Goal: Information Seeking & Learning: Understand process/instructions

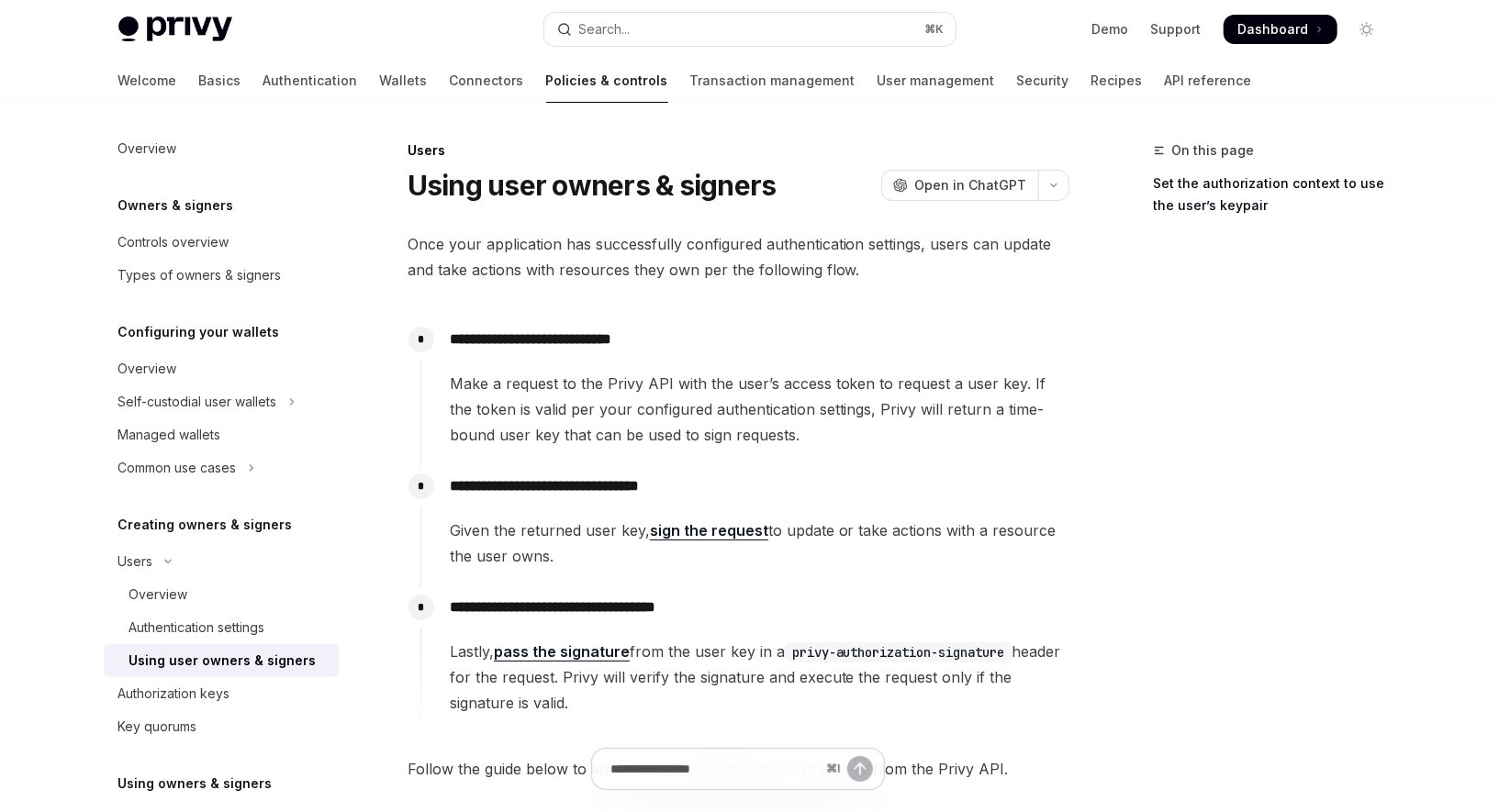
scroll to position [203, 0]
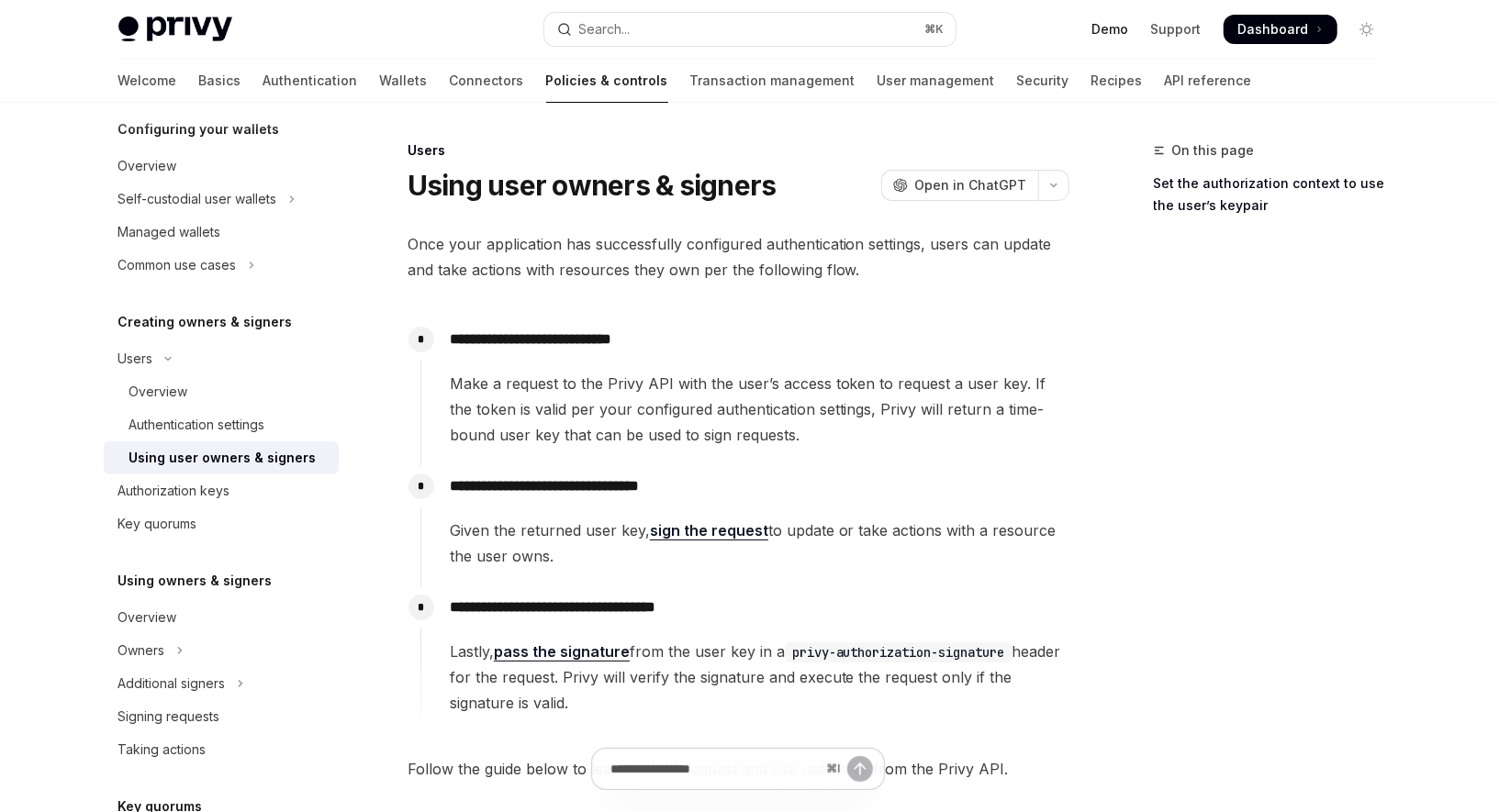
click at [1113, 35] on link "Demo" at bounding box center [1110, 30] width 36 height 19
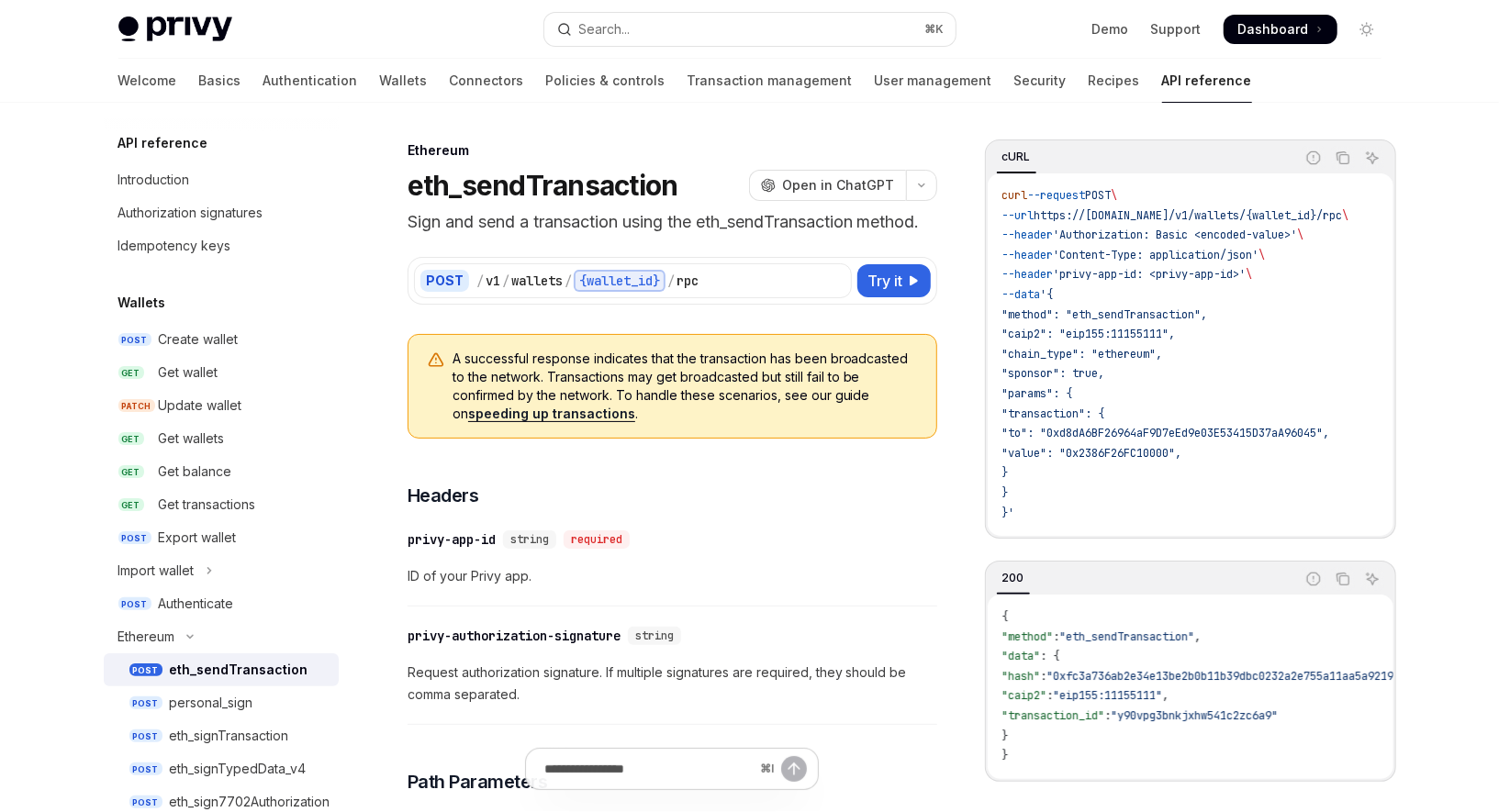
scroll to position [275, 0]
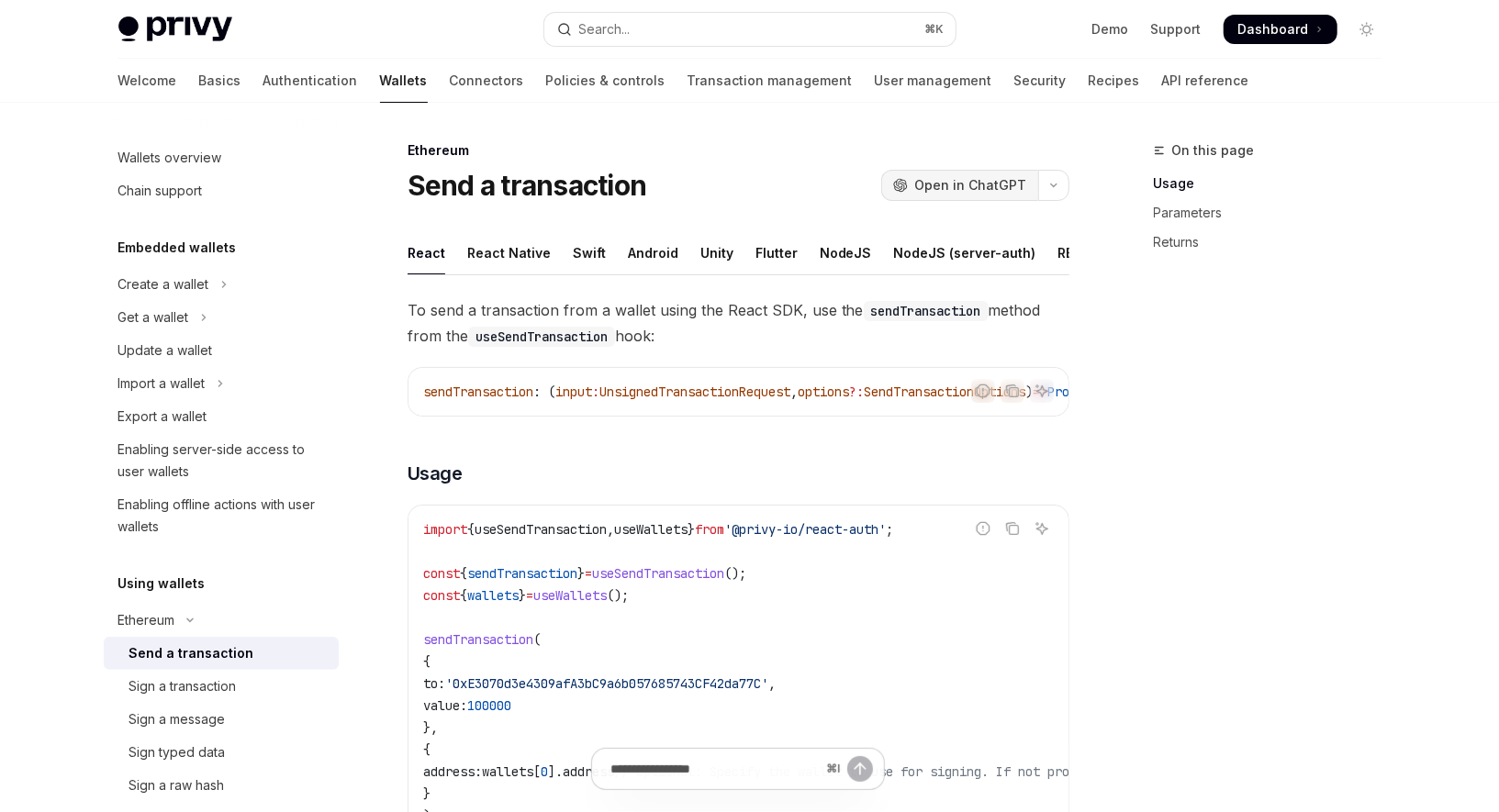
click at [975, 191] on span "Open in ChatGPT" at bounding box center [971, 186] width 112 height 19
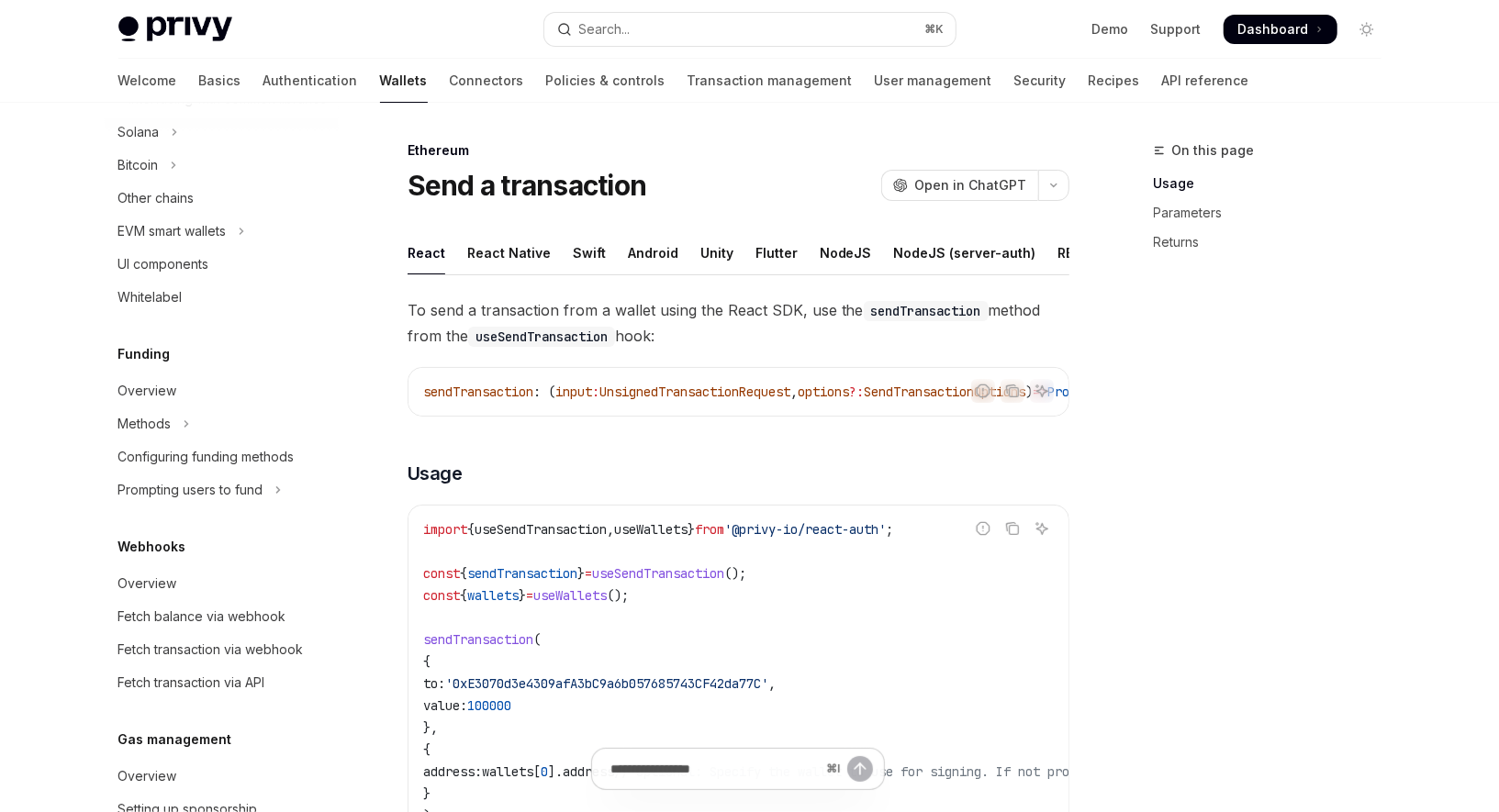
scroll to position [931, 0]
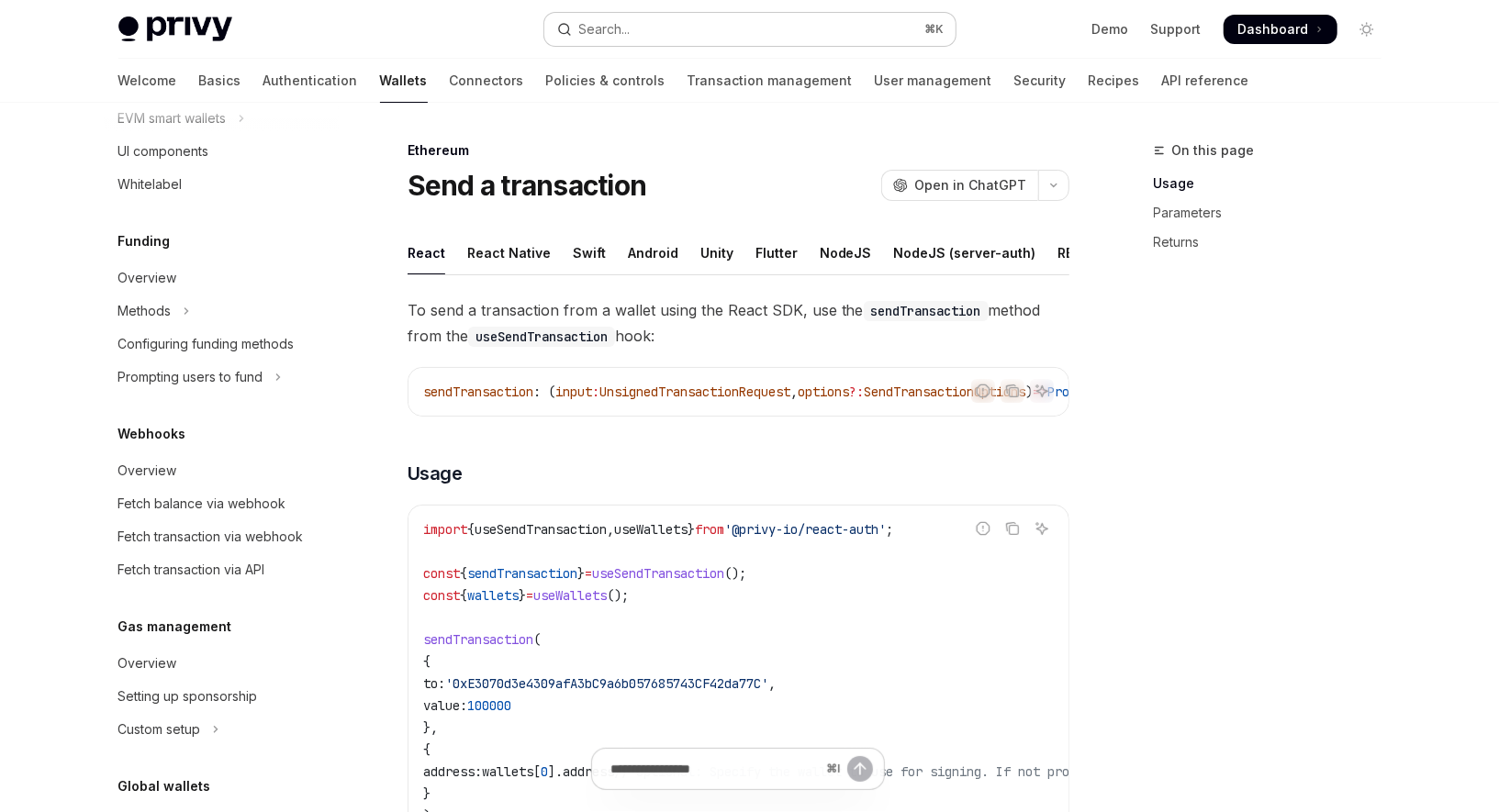
click at [626, 28] on div "Search..." at bounding box center [604, 30] width 51 height 22
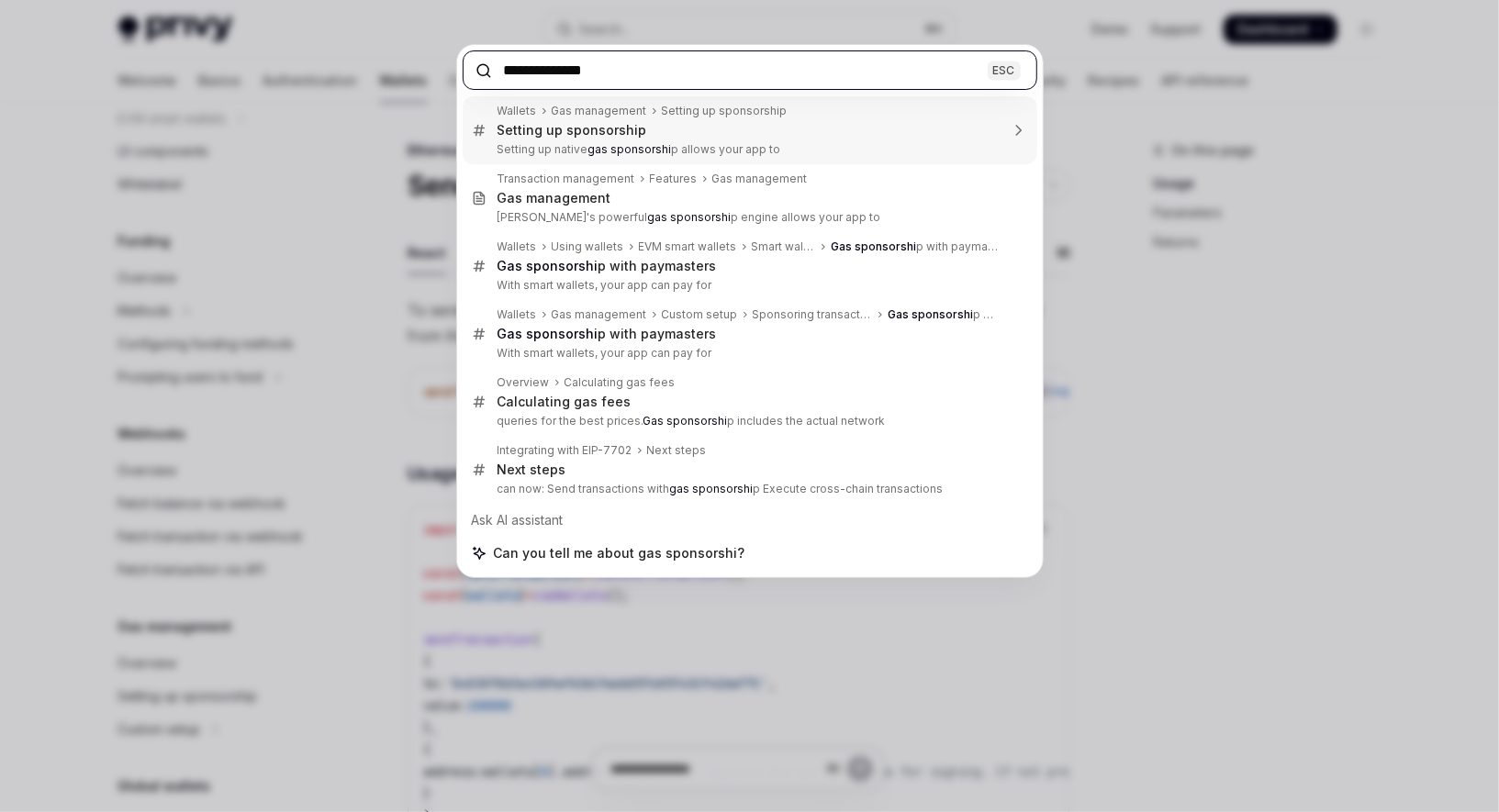
type input "**********"
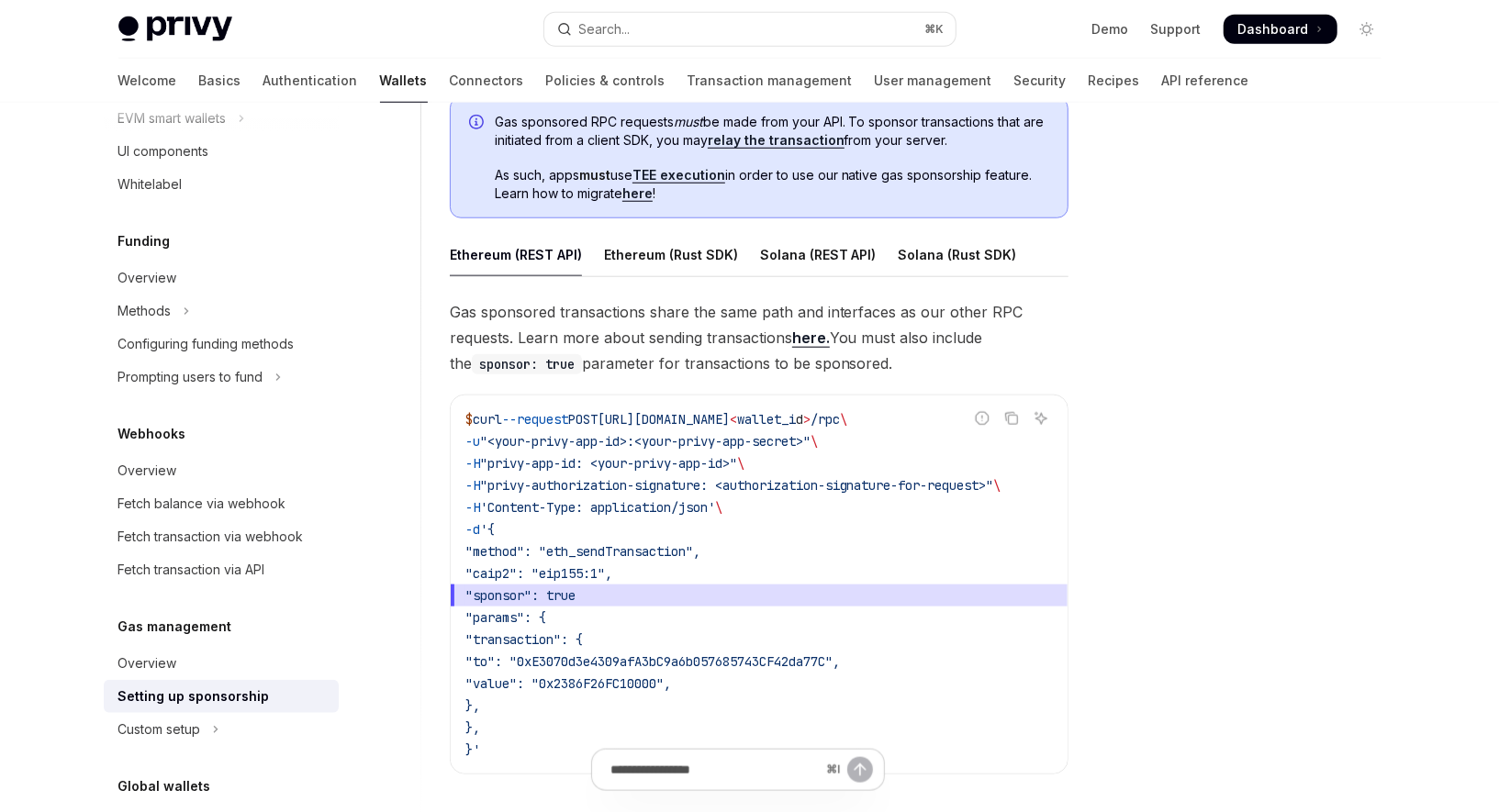
scroll to position [1072, 0]
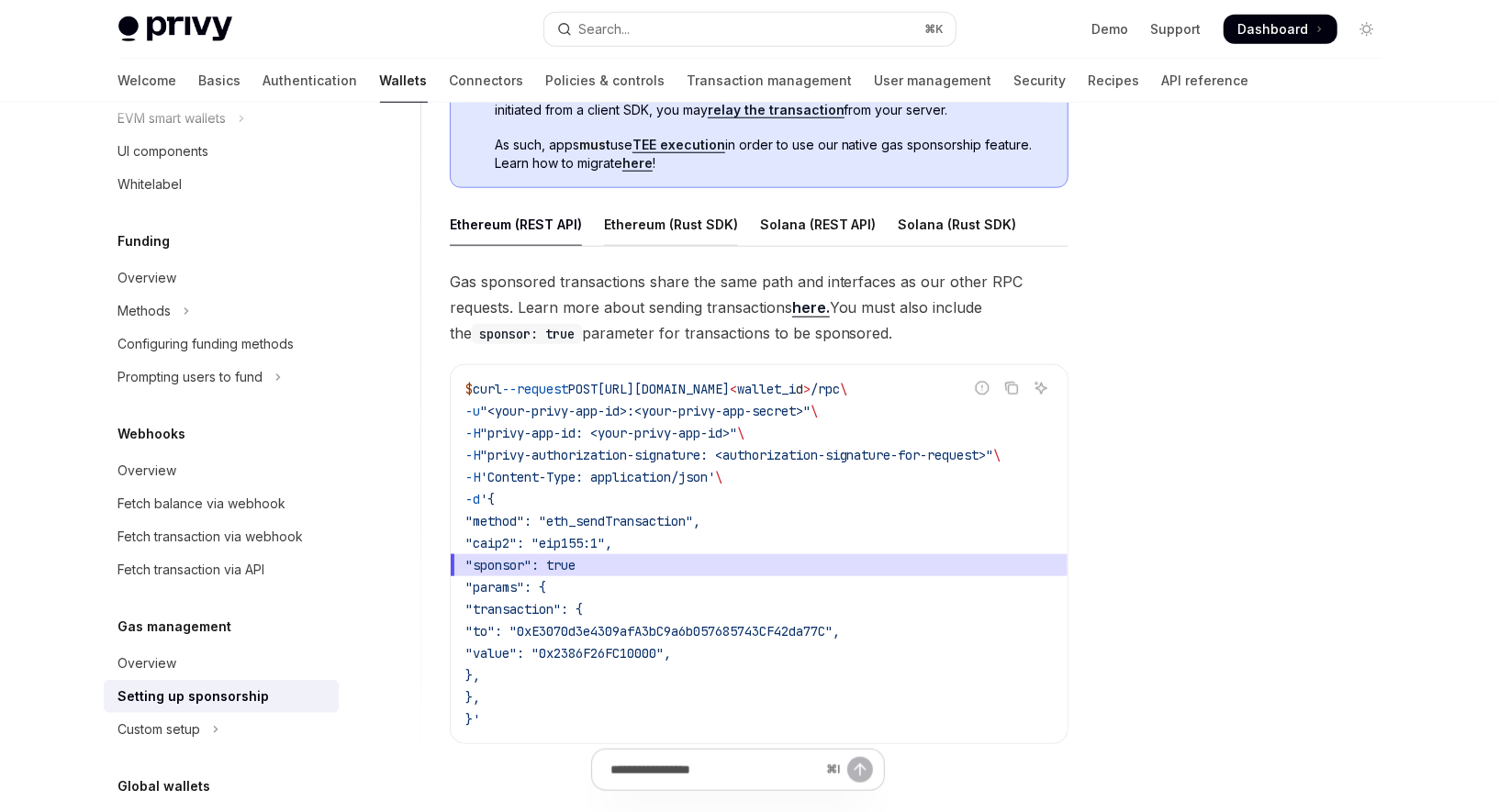
click at [683, 228] on div "Ethereum (Rust SDK)" at bounding box center [672, 225] width 134 height 43
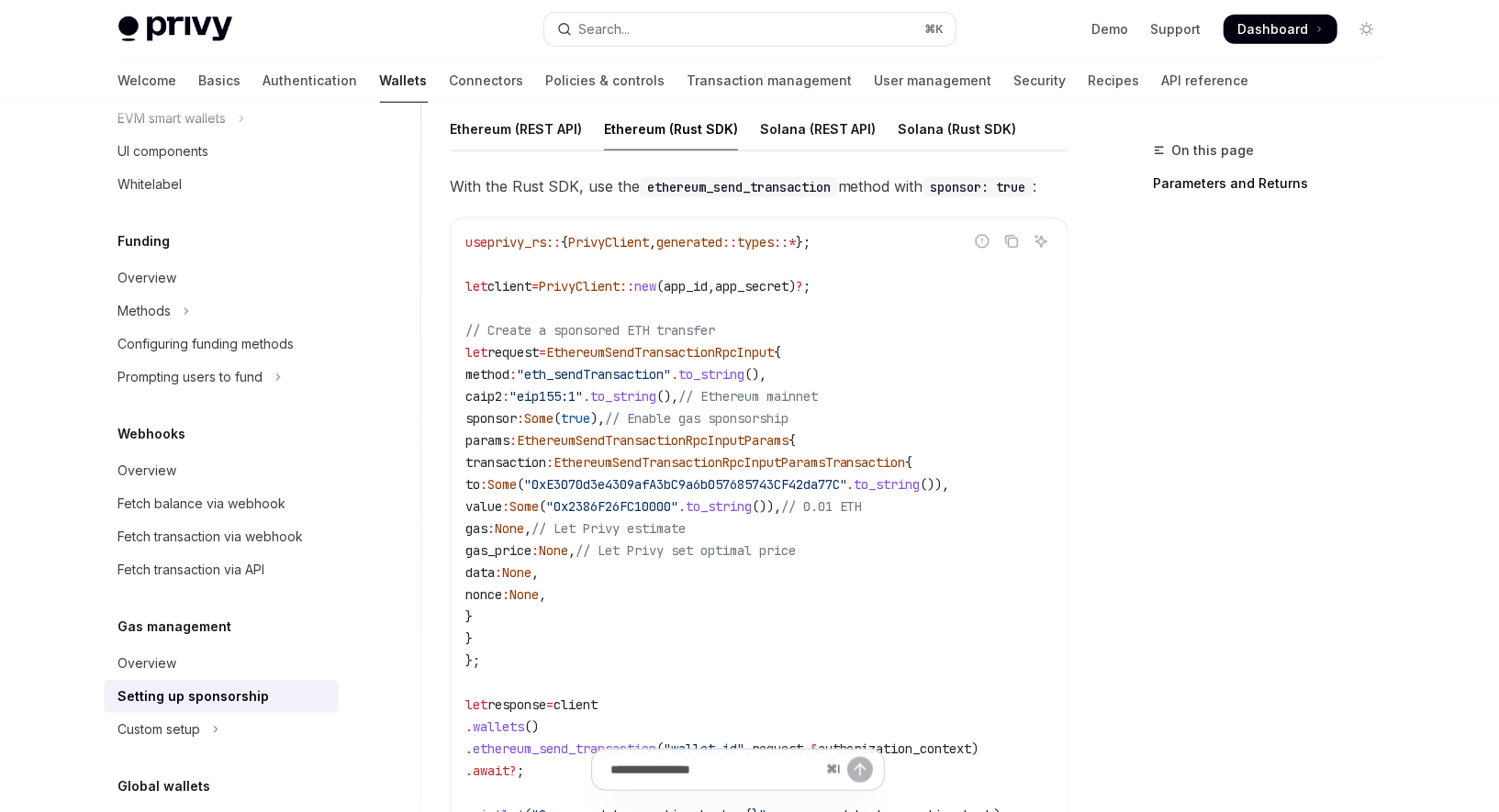
scroll to position [1149, 0]
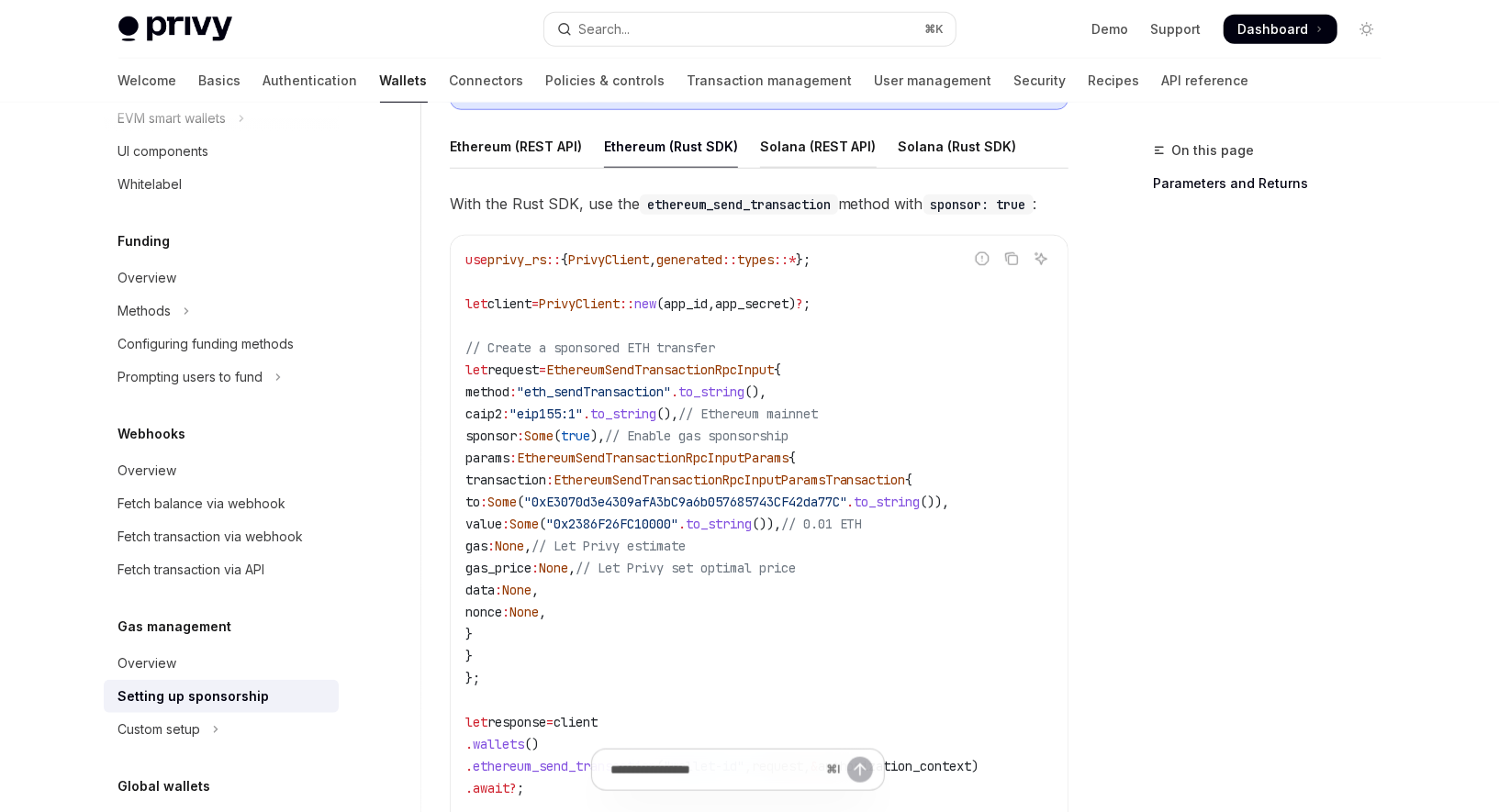
click at [804, 143] on div "Solana (REST API)" at bounding box center [818, 146] width 117 height 43
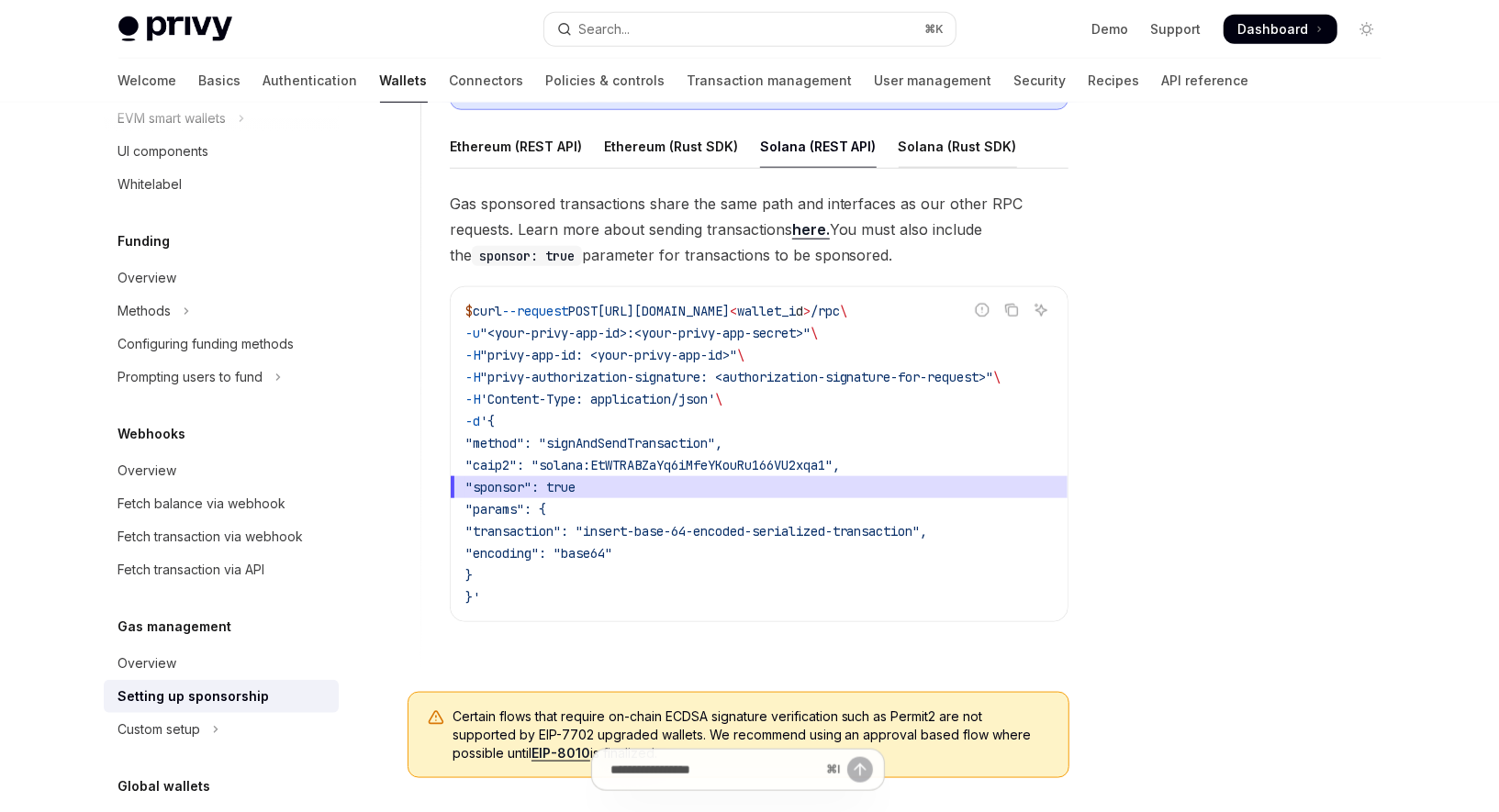
click at [945, 145] on div "Solana (Rust SDK)" at bounding box center [958, 146] width 118 height 43
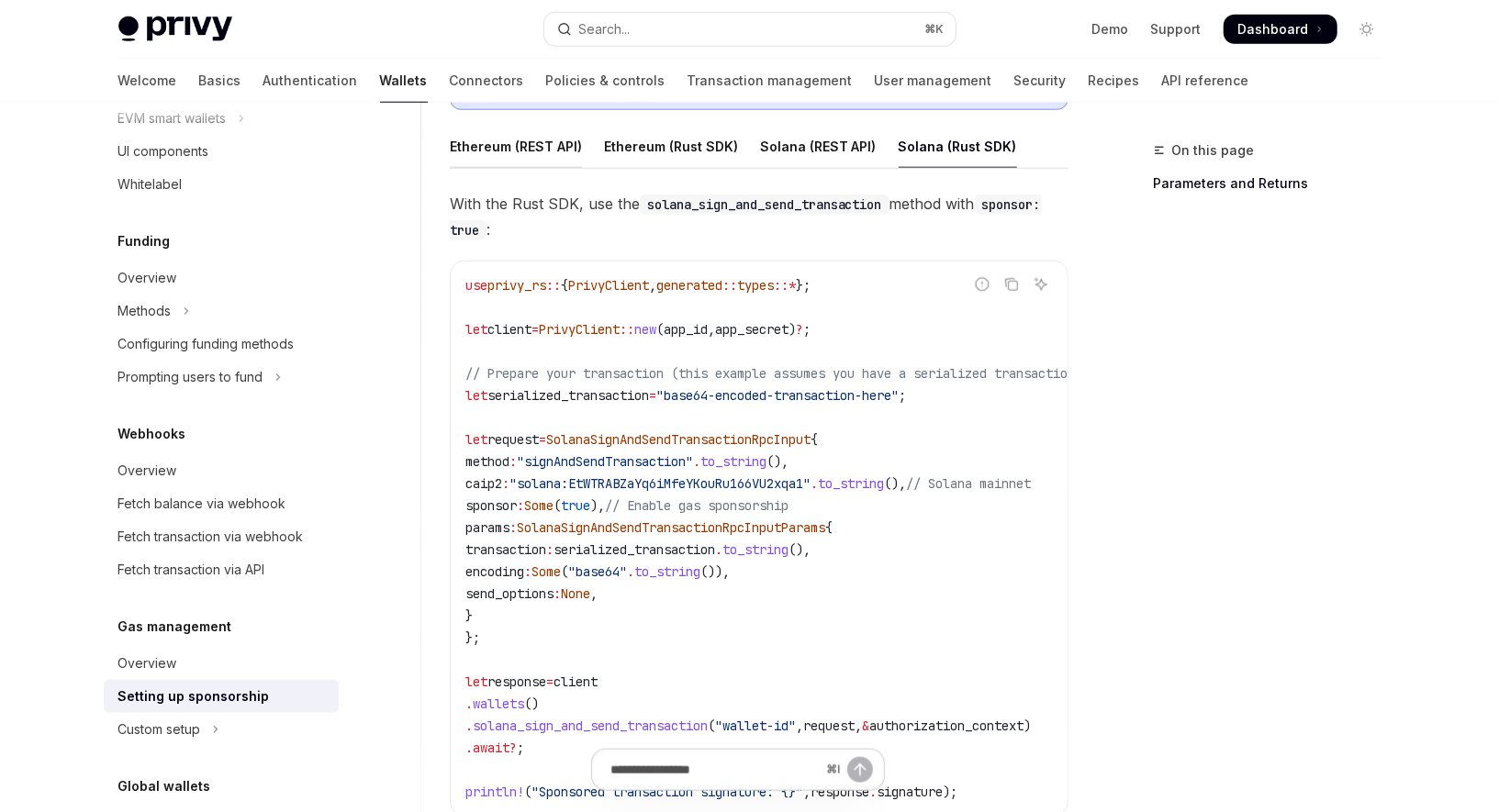
click at [528, 141] on div "Ethereum (REST API)" at bounding box center [516, 146] width 132 height 43
type textarea "*"
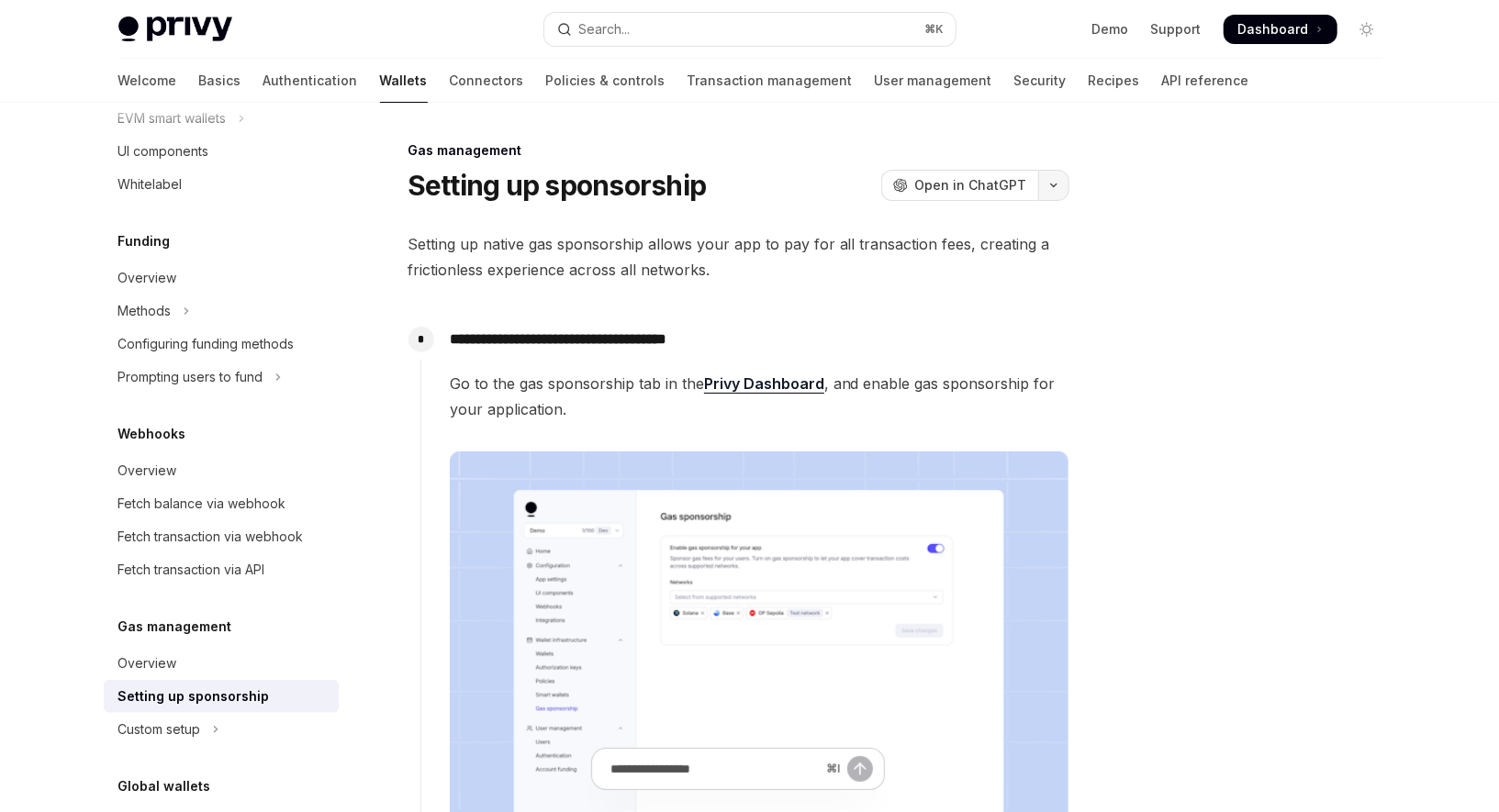
click at [1048, 186] on icon "button" at bounding box center [1054, 186] width 22 height 7
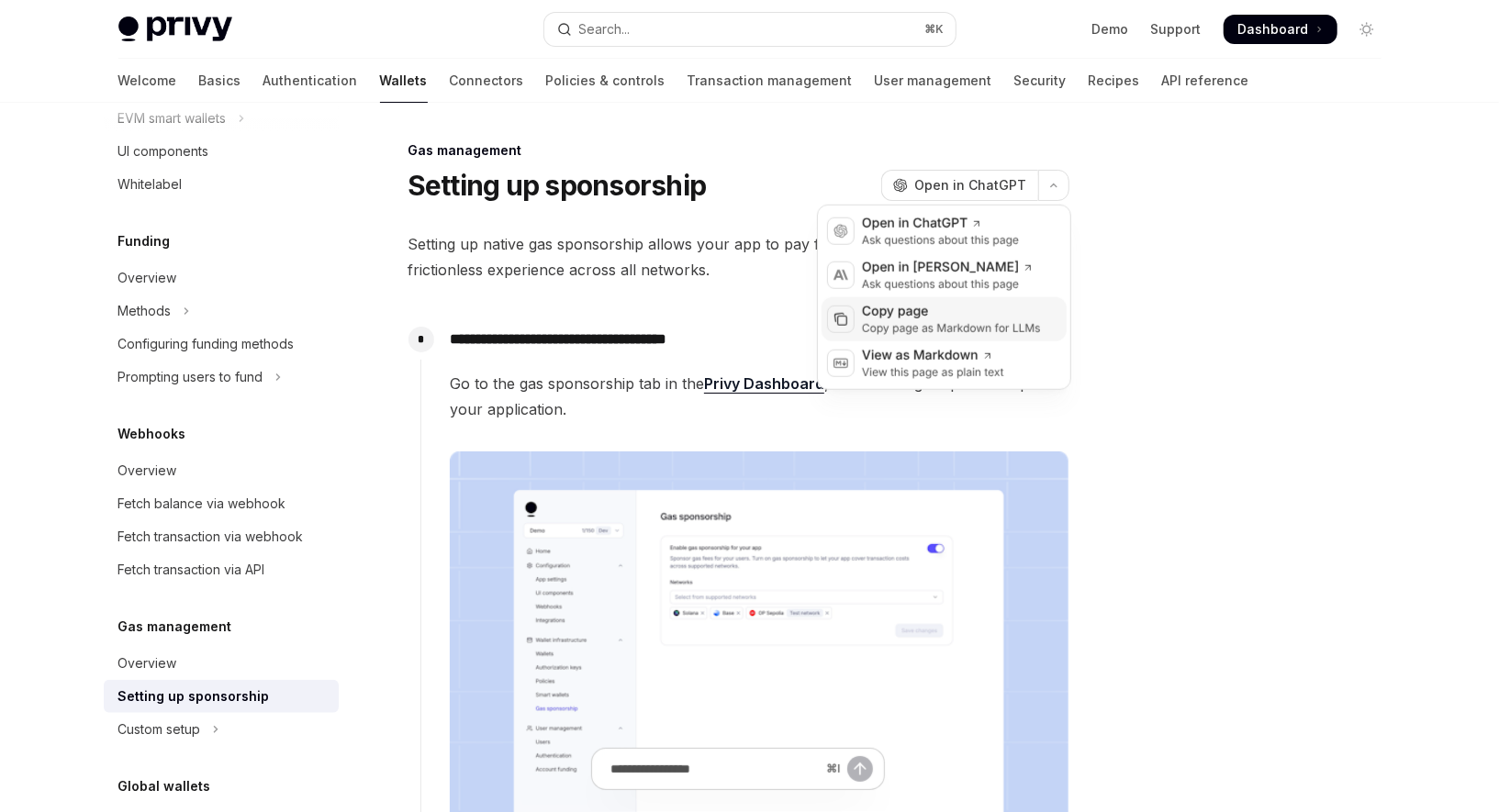
click at [950, 311] on div "Copy page" at bounding box center [951, 312] width 179 height 19
